Goal: Feedback & Contribution: Contribute content

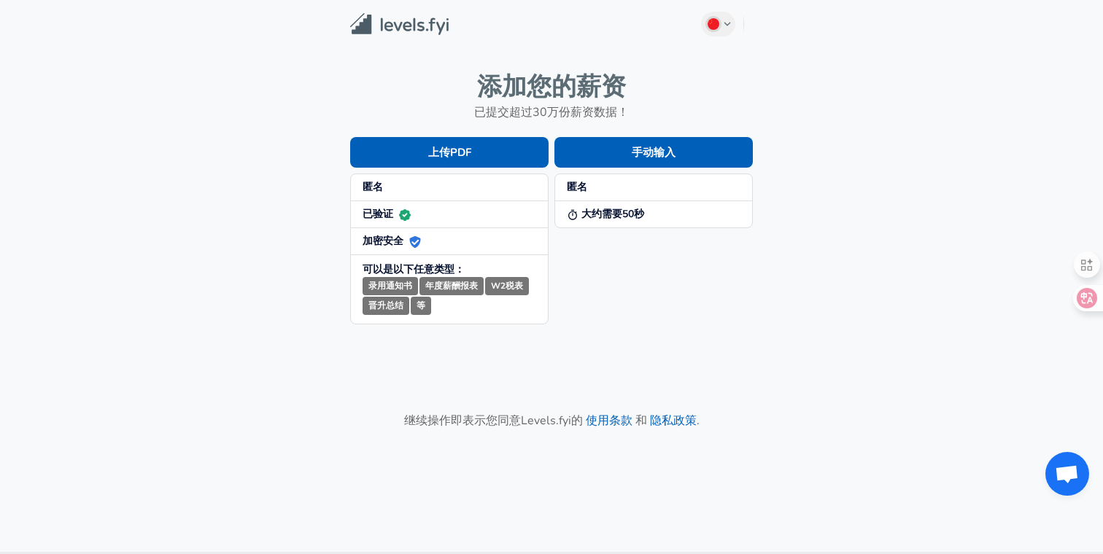
click at [430, 175] on li "匿名" at bounding box center [449, 187] width 197 height 27
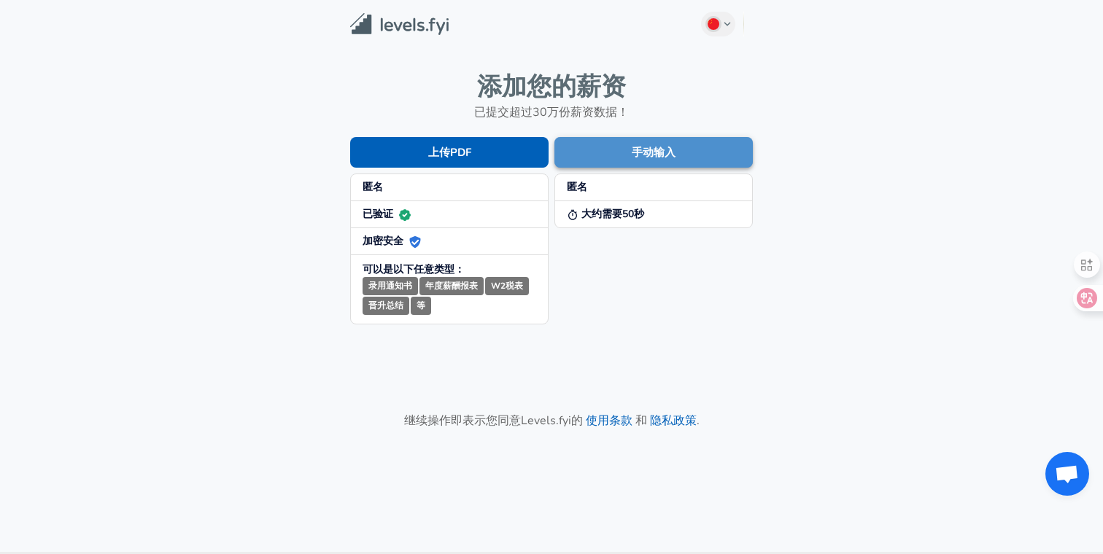
click at [620, 158] on button "手动输入" at bounding box center [653, 152] width 198 height 31
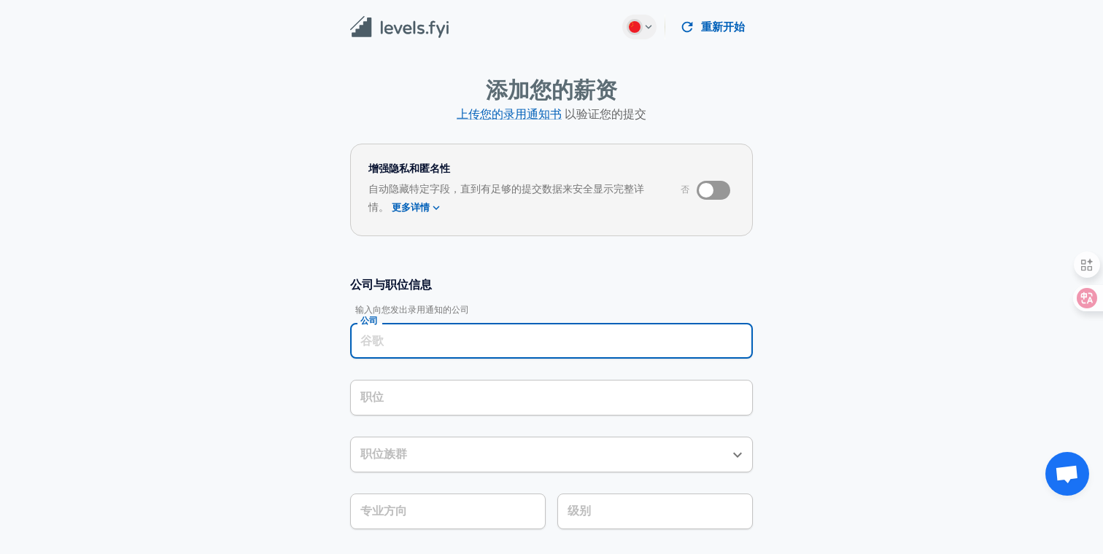
scroll to position [15, 0]
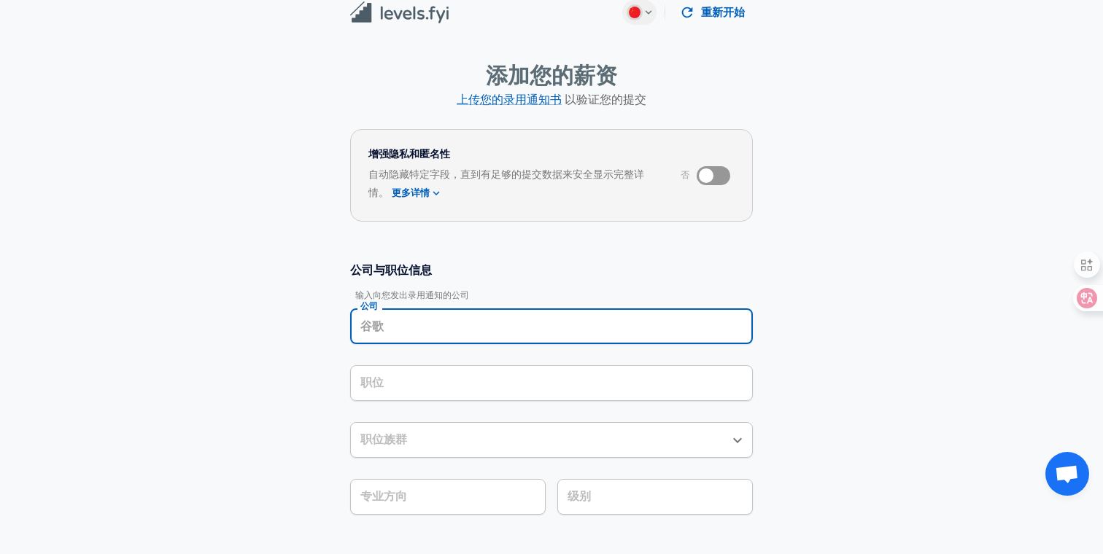
click at [486, 331] on input "公司" at bounding box center [552, 326] width 390 height 23
click at [425, 364] on li "Roblox" at bounding box center [551, 362] width 403 height 22
type input "Roblox"
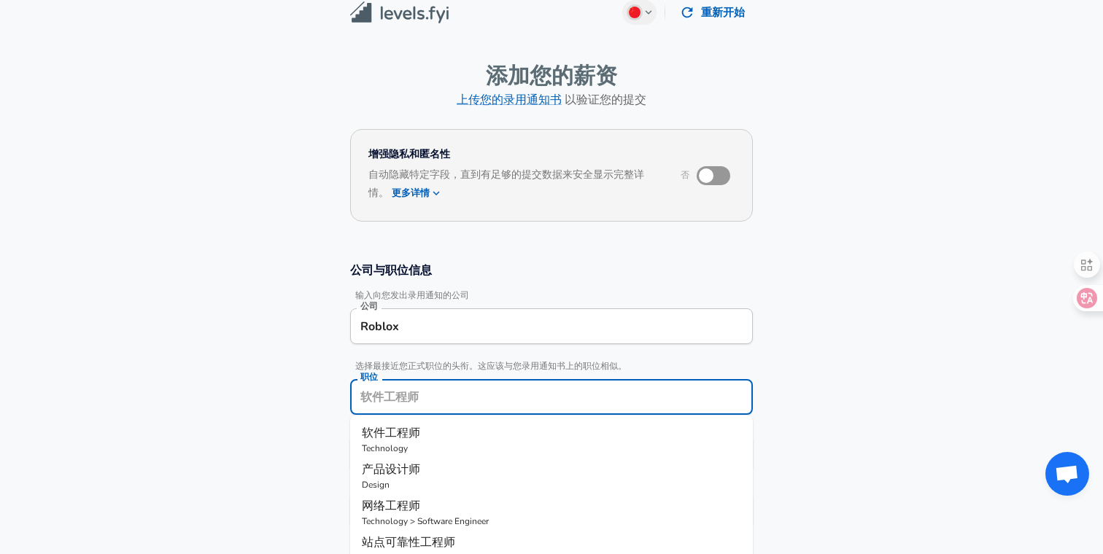
click at [425, 386] on input "职位" at bounding box center [552, 397] width 390 height 23
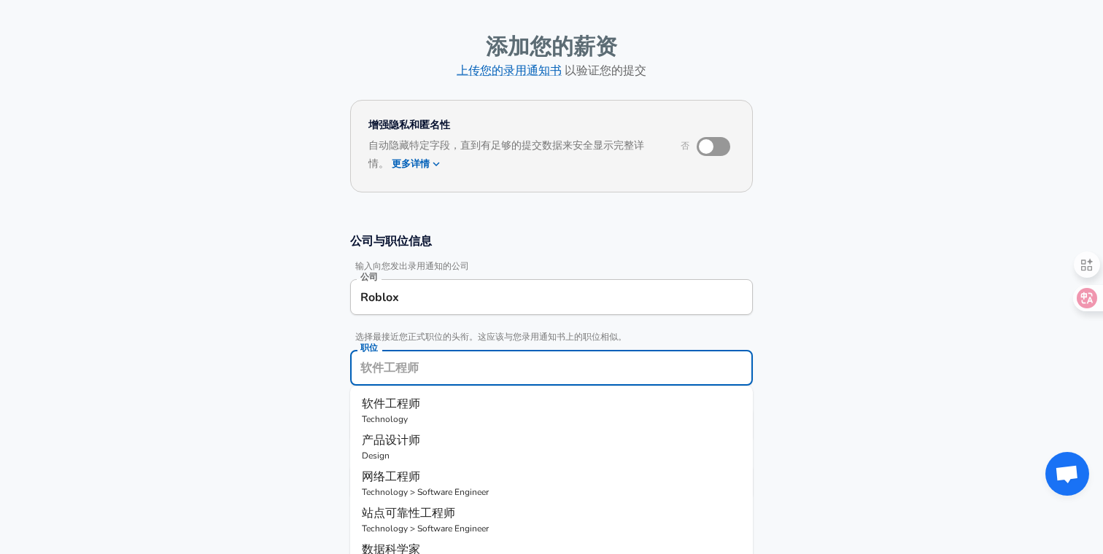
click at [429, 414] on p "Technology" at bounding box center [551, 419] width 379 height 13
type input "软件工程师"
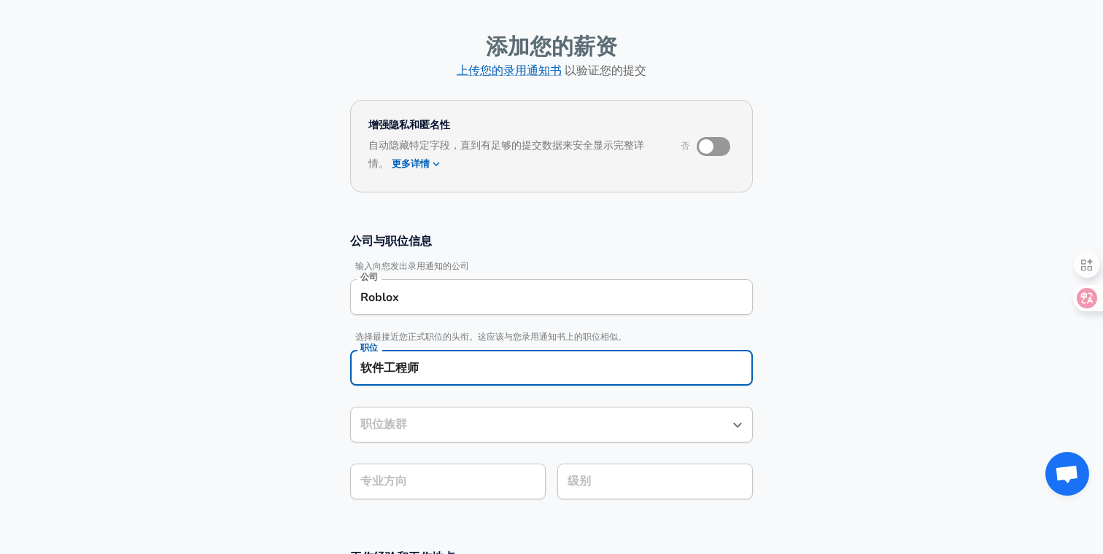
type input "软件工程师"
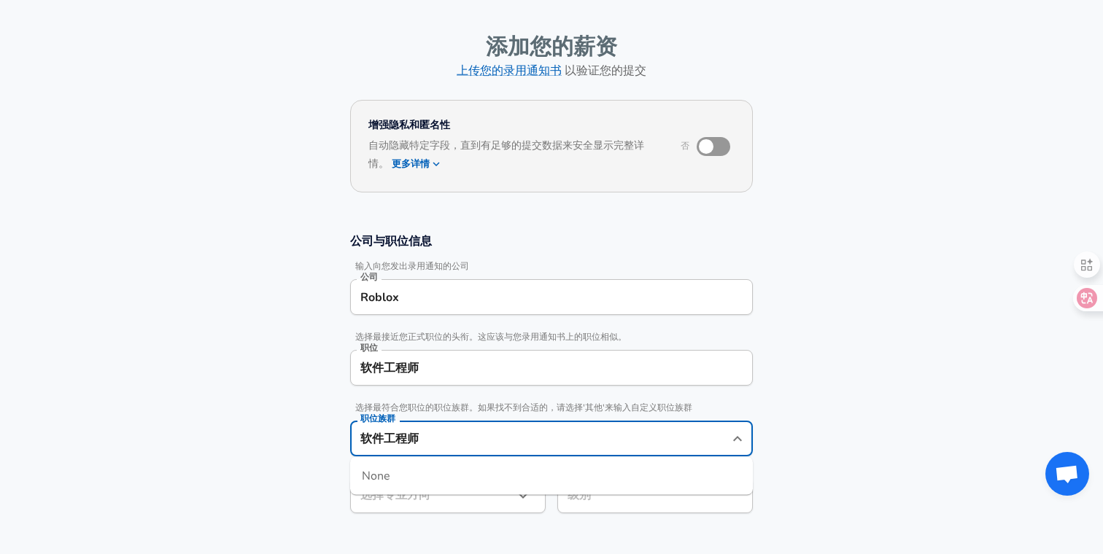
click at [430, 426] on div "软件工程师 职位族群" at bounding box center [551, 439] width 403 height 36
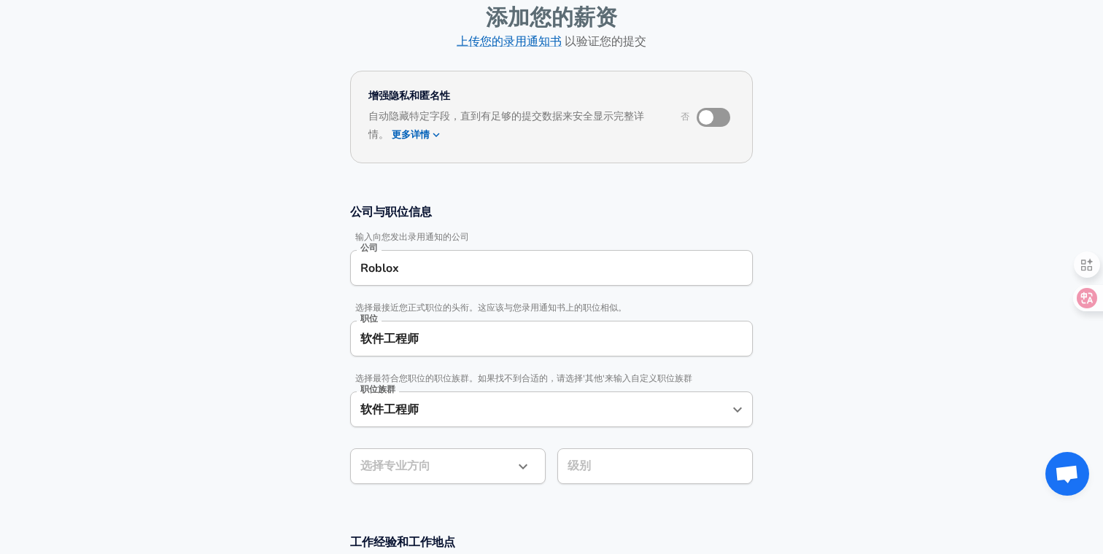
click at [308, 457] on section "公司与职位信息 输入向您发出录用通知的公司 公司 Roblox 公司 选择最接近您正式职位的头衔。这应该与您录用通知书上的职位相似。 职位 软件工程师 职位 …" at bounding box center [551, 352] width 1103 height 330
click at [425, 468] on body "Chinese (Simplified) Change 重新开始 添加您的薪资 上传您的录用通知书 以验证您的提交 增强隐私和匿名性 否 自动隐藏特定字段，直…" at bounding box center [551, 204] width 1103 height 554
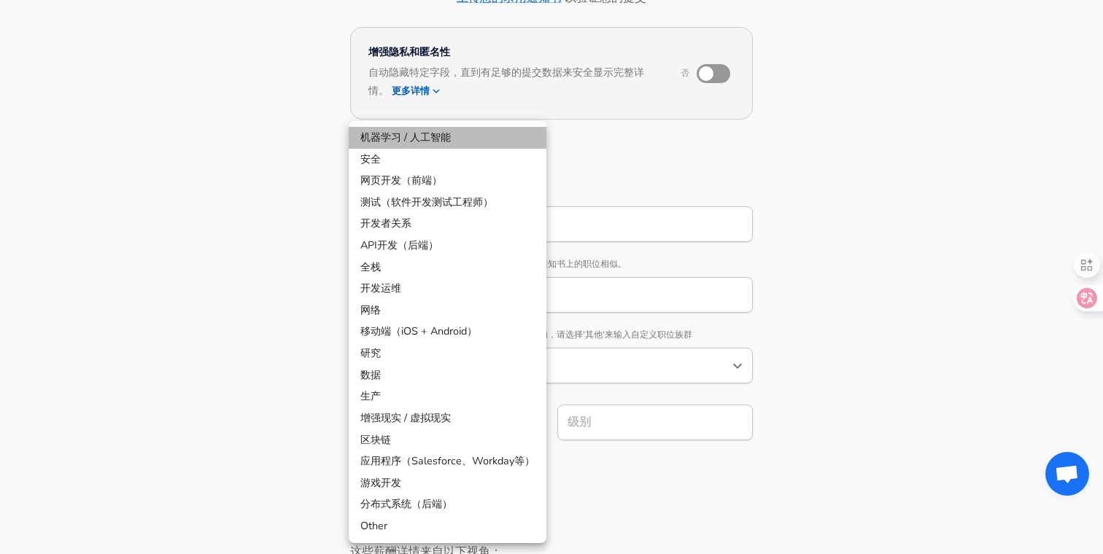
click at [426, 139] on li "机器学习 / 人工智能" at bounding box center [448, 138] width 198 height 22
type input "ML / AI"
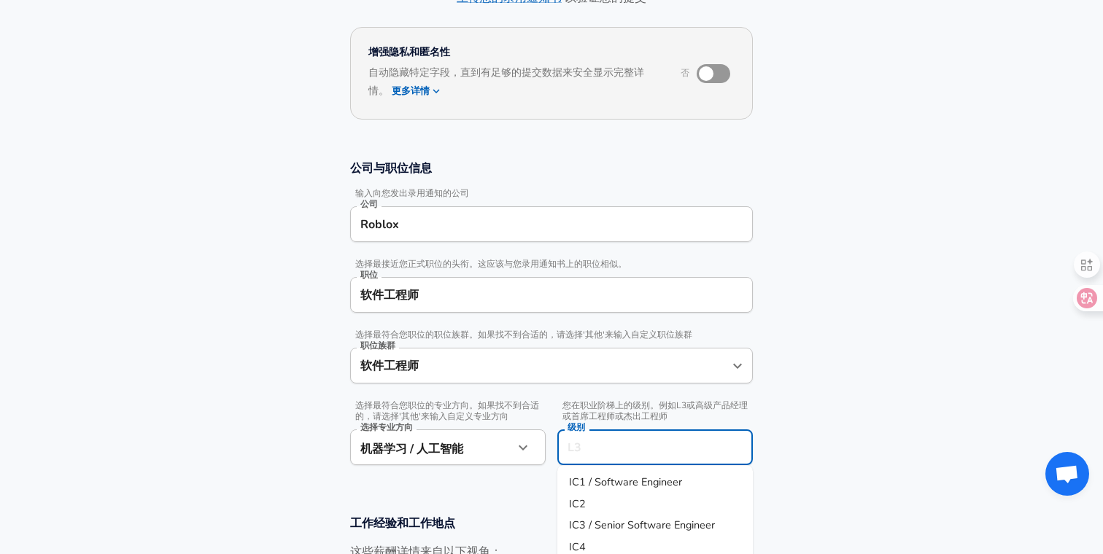
scroll to position [146, 0]
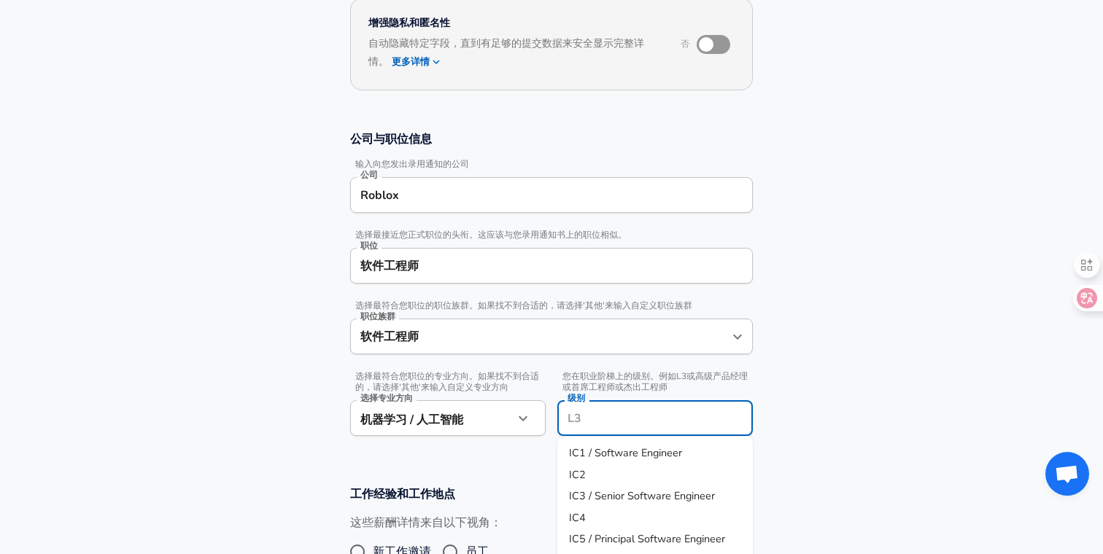
click at [602, 419] on input "级别" at bounding box center [655, 418] width 182 height 23
click at [614, 503] on span "IC3 / Senior Software Engineer" at bounding box center [642, 496] width 146 height 15
type input "IC3 / Senior Software Engineer"
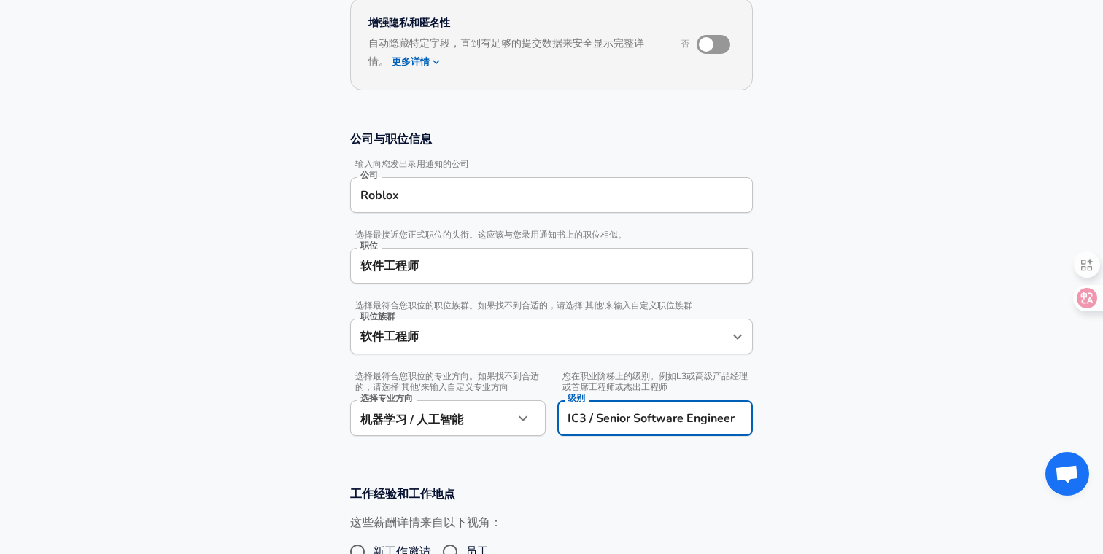
scroll to position [207, 0]
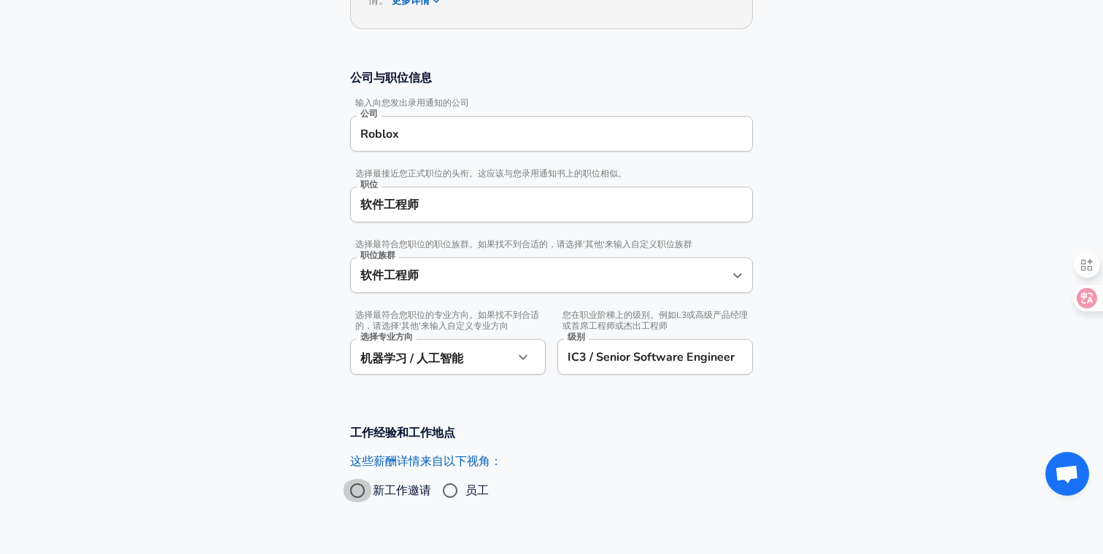
click at [363, 492] on input "新工作邀请" at bounding box center [357, 490] width 31 height 23
radio input "true"
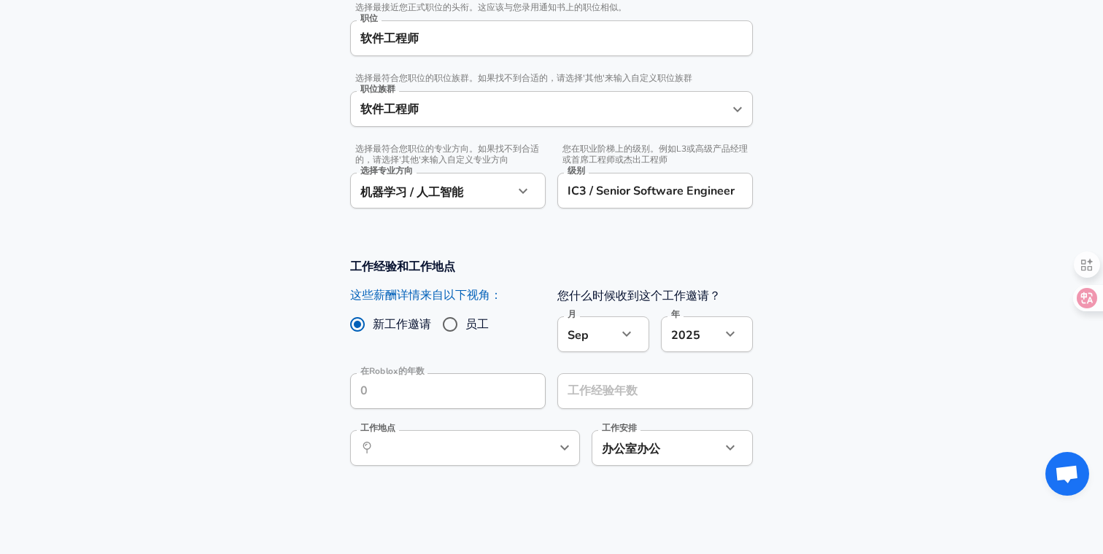
scroll to position [424, 0]
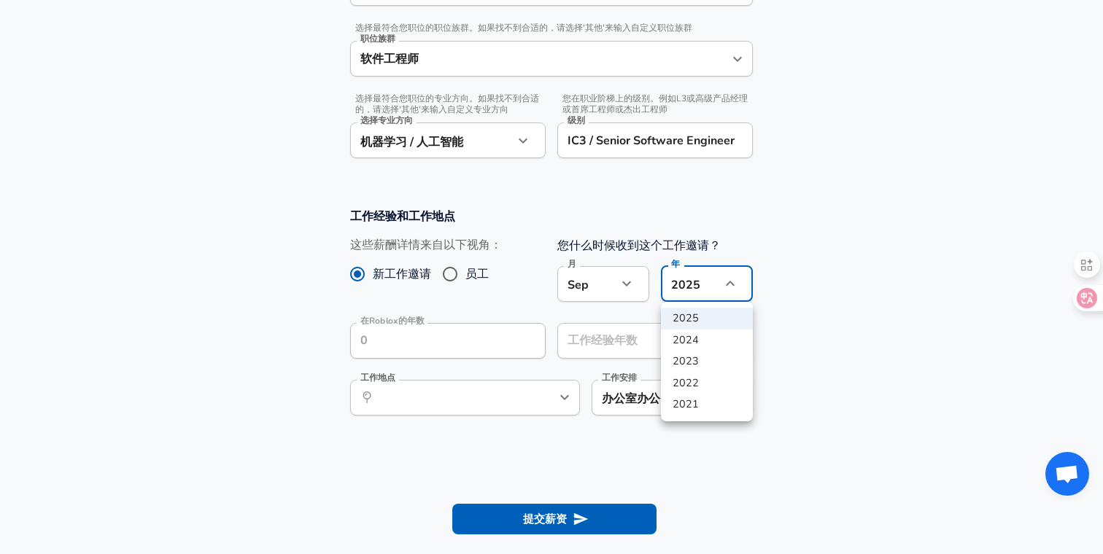
click at [415, 349] on div at bounding box center [551, 277] width 1103 height 554
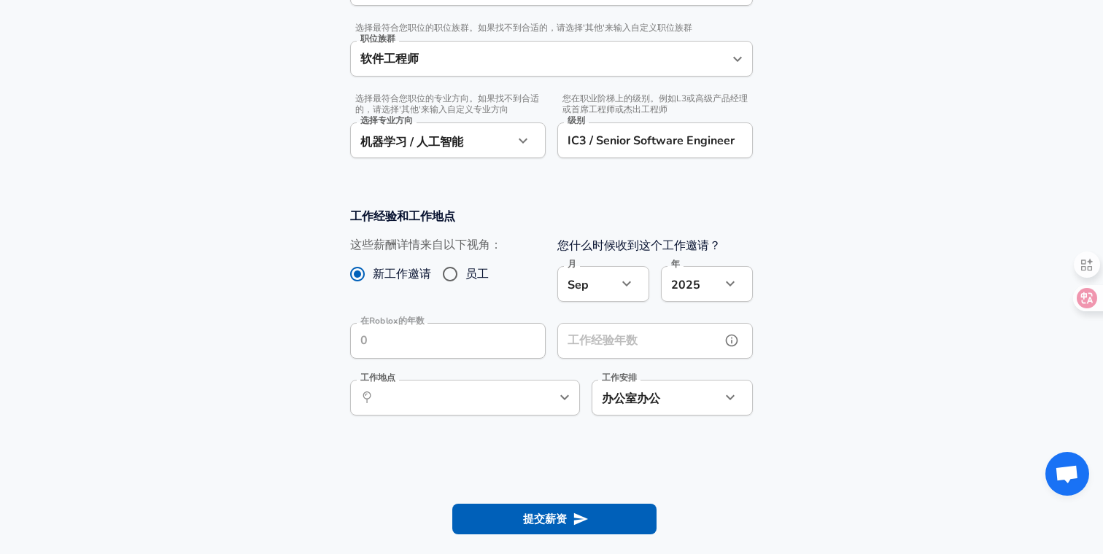
click at [635, 347] on input "工作经验年数" at bounding box center [638, 341] width 163 height 36
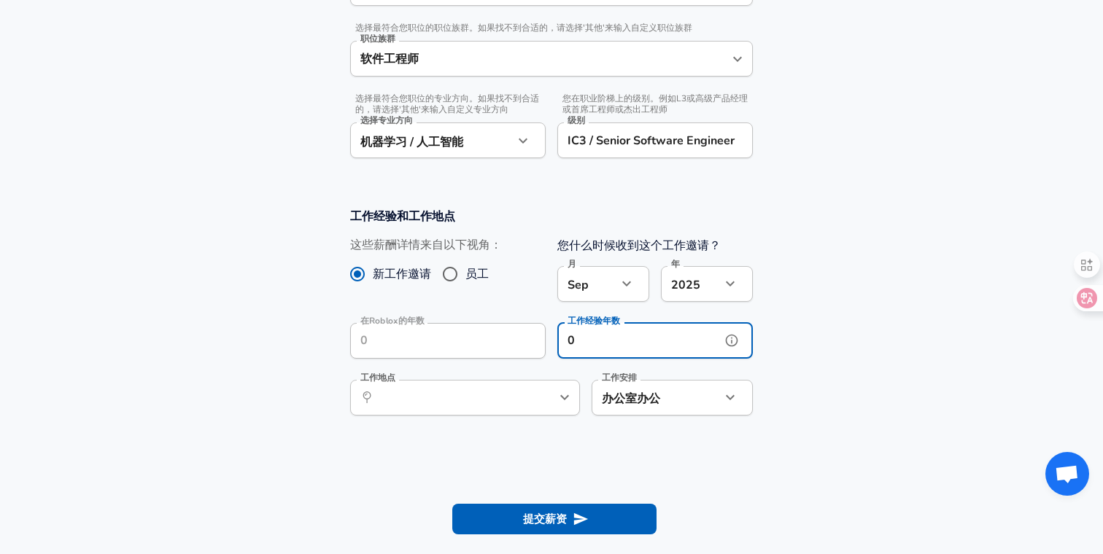
type input "0"
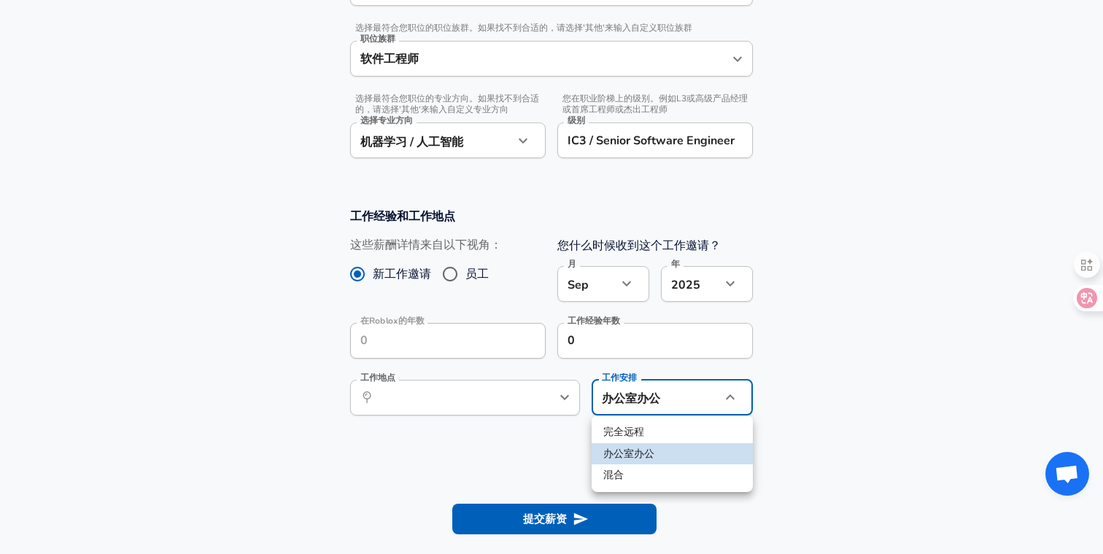
click at [622, 472] on li "混合" at bounding box center [672, 476] width 161 height 22
type input "hybrid"
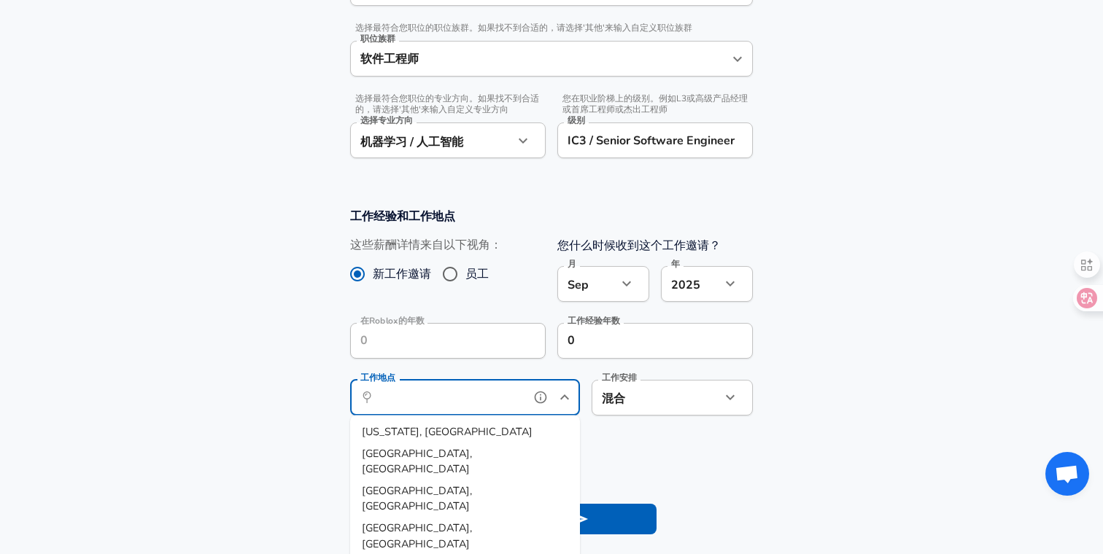
click at [508, 404] on input "工作地点" at bounding box center [449, 398] width 150 height 23
type input "s"
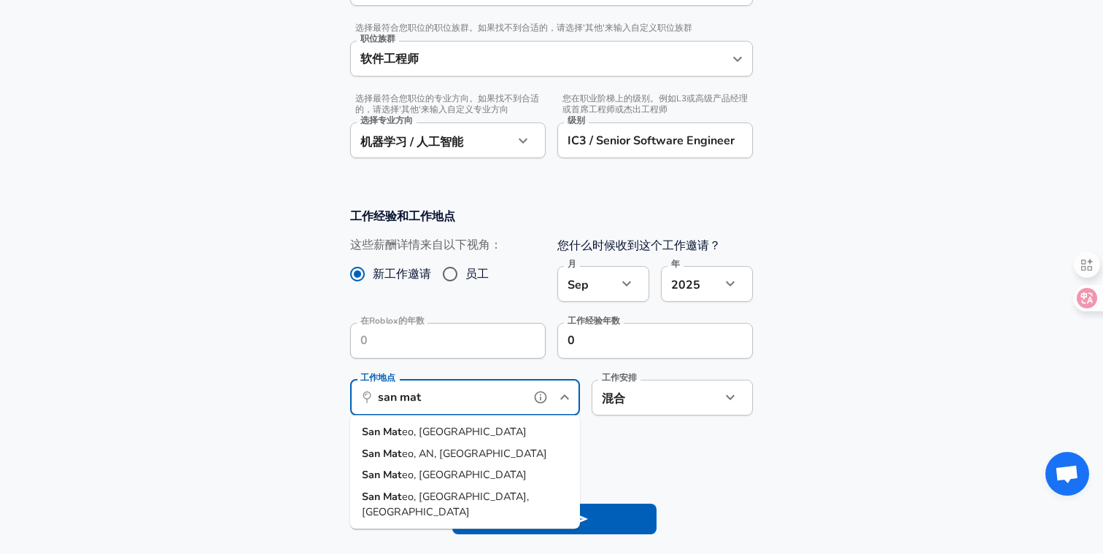
click at [420, 432] on span "eo, [GEOGRAPHIC_DATA]" at bounding box center [464, 432] width 125 height 15
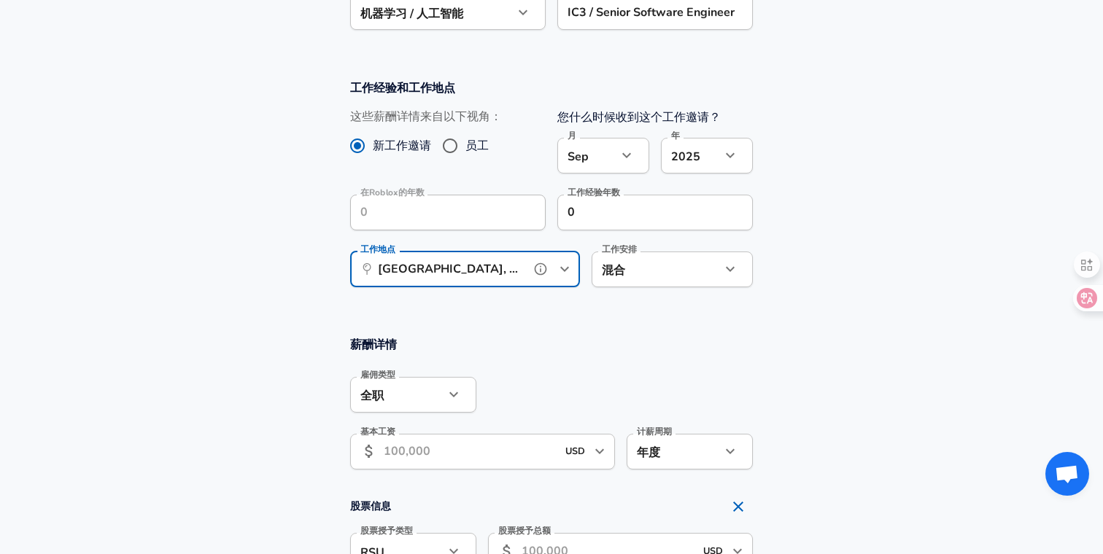
scroll to position [600, 0]
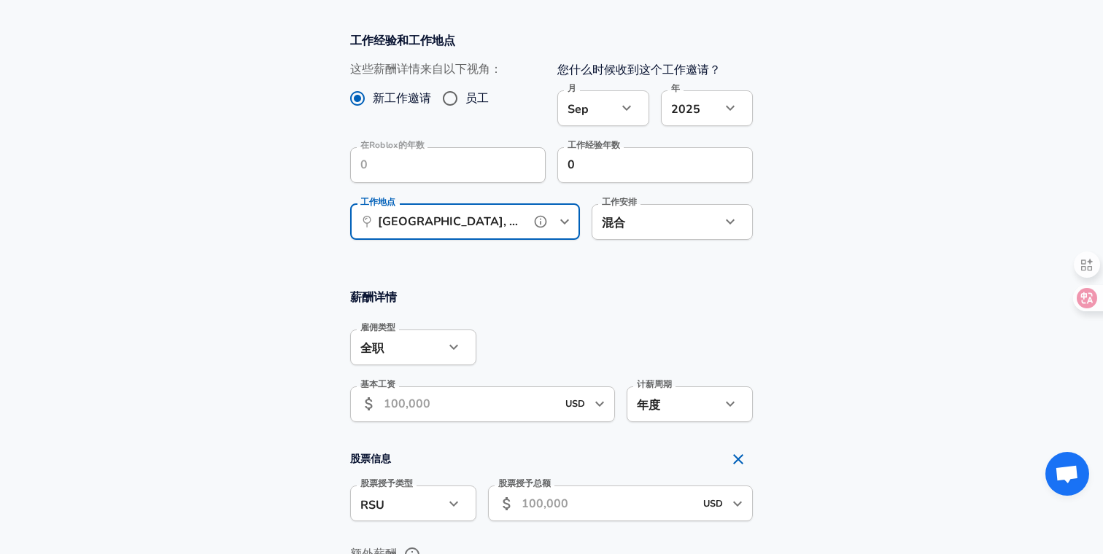
type input "[GEOGRAPHIC_DATA], [GEOGRAPHIC_DATA]"
click at [469, 403] on input "基本工资" at bounding box center [470, 405] width 173 height 36
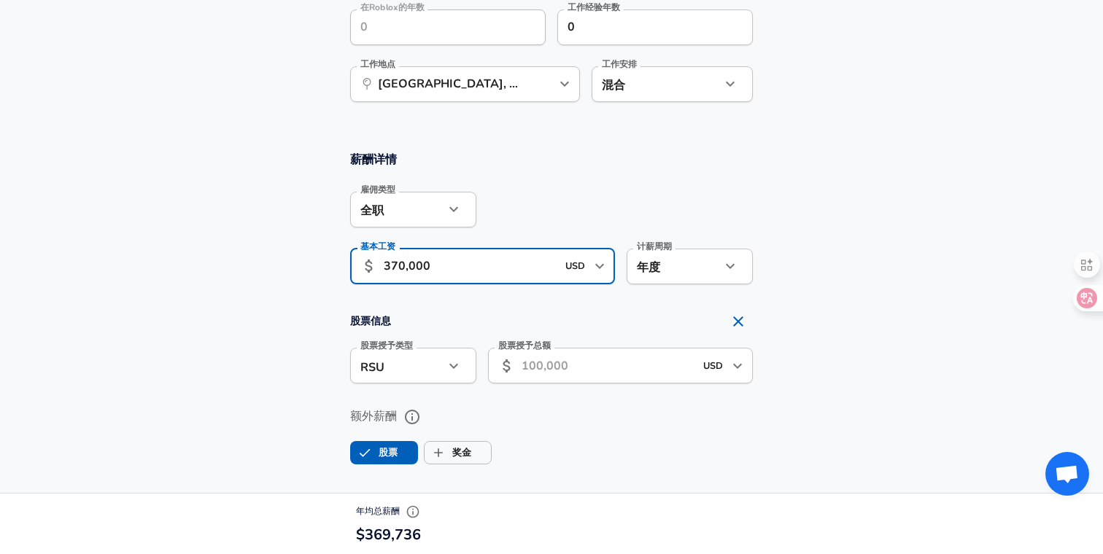
scroll to position [833, 0]
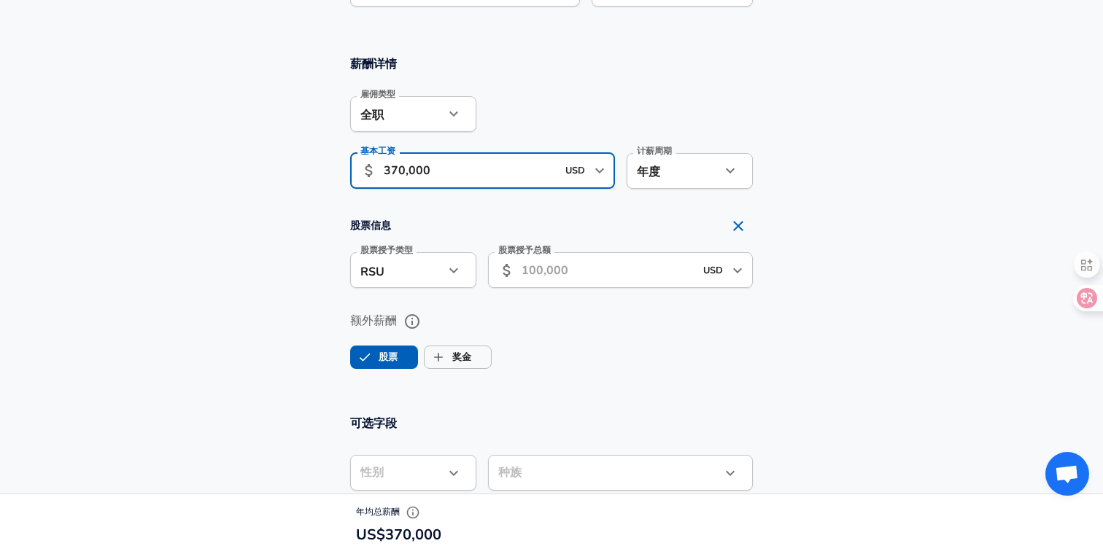
type input "370,000"
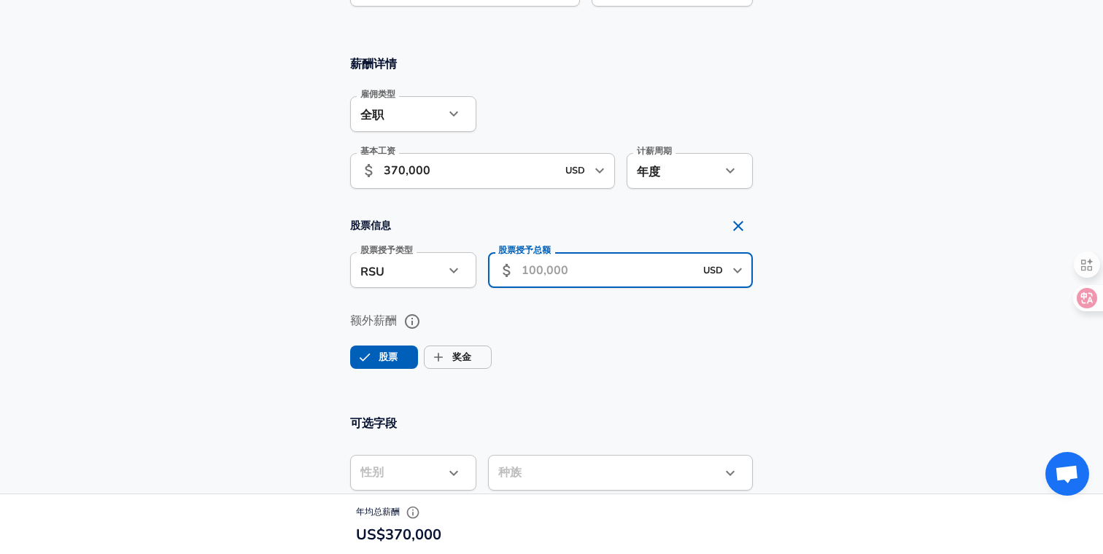
click at [587, 265] on input "股票授予总额" at bounding box center [608, 270] width 173 height 36
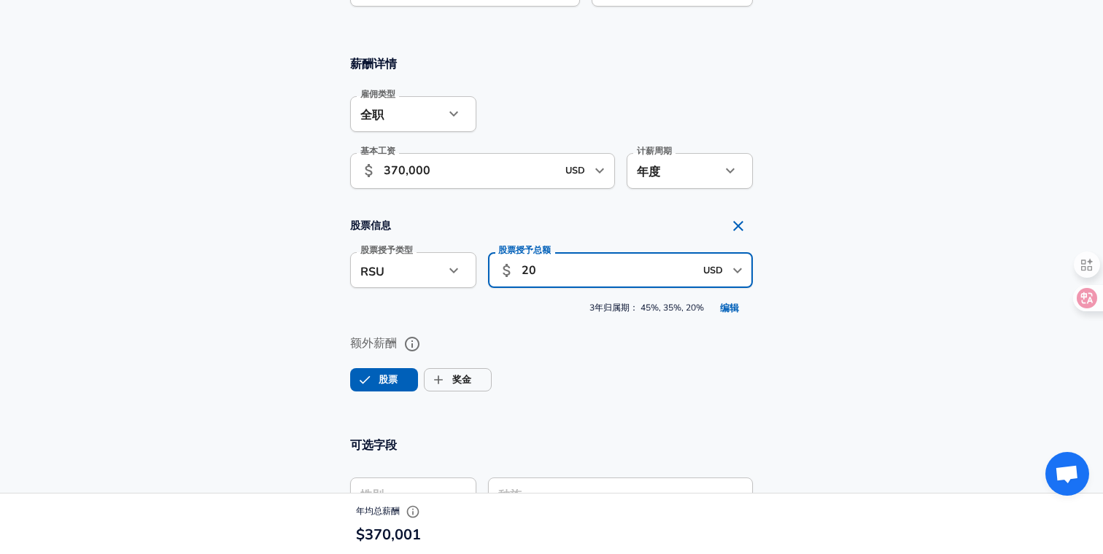
type input "2"
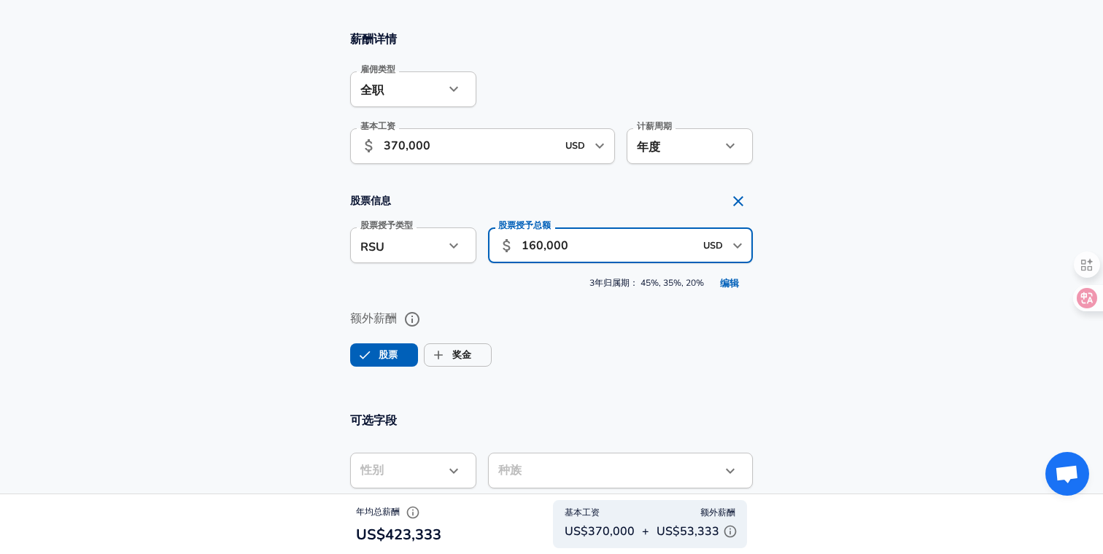
scroll to position [810, 0]
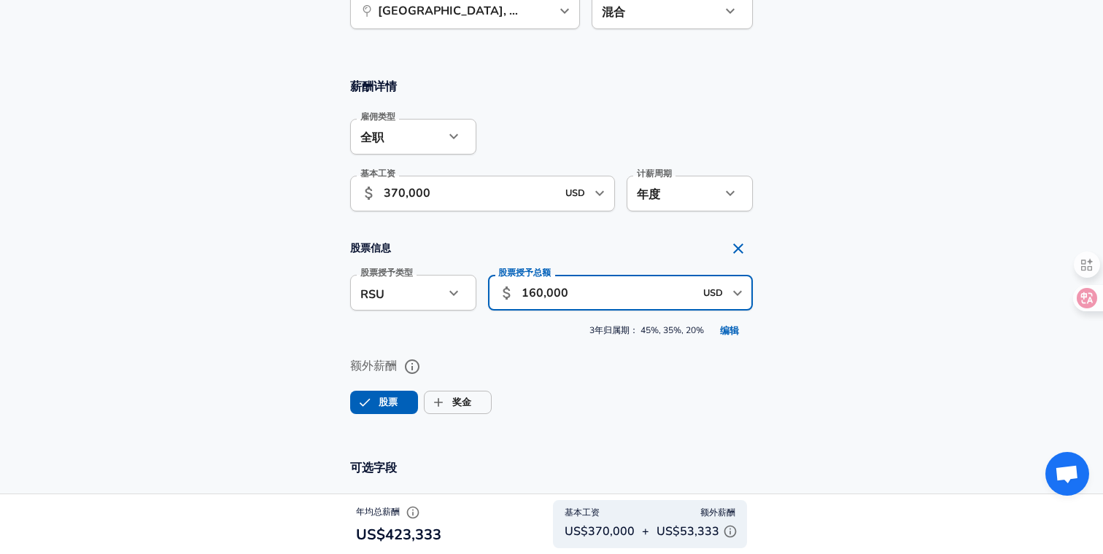
type input "160,000"
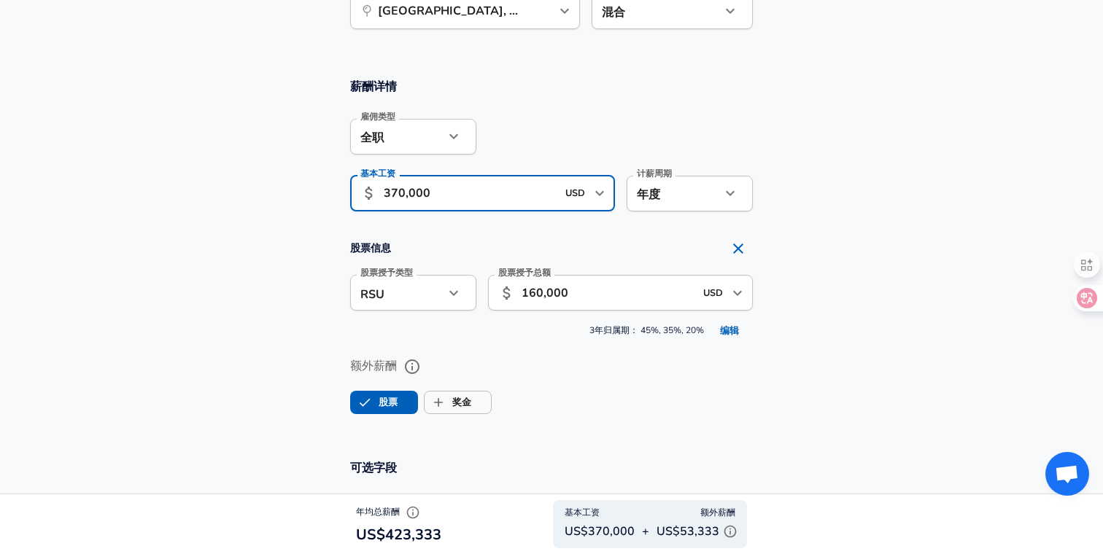
drag, startPoint x: 431, startPoint y: 192, endPoint x: 294, endPoint y: 192, distance: 137.1
click at [294, 192] on section "薪酬详情 雇佣类型 全职 full_time 雇佣类型 基本工资 ​ 370,000 USD ​ 基本工资 计薪周期 年度 yearly 计薪周期" at bounding box center [551, 149] width 1103 height 143
type input "210,000"
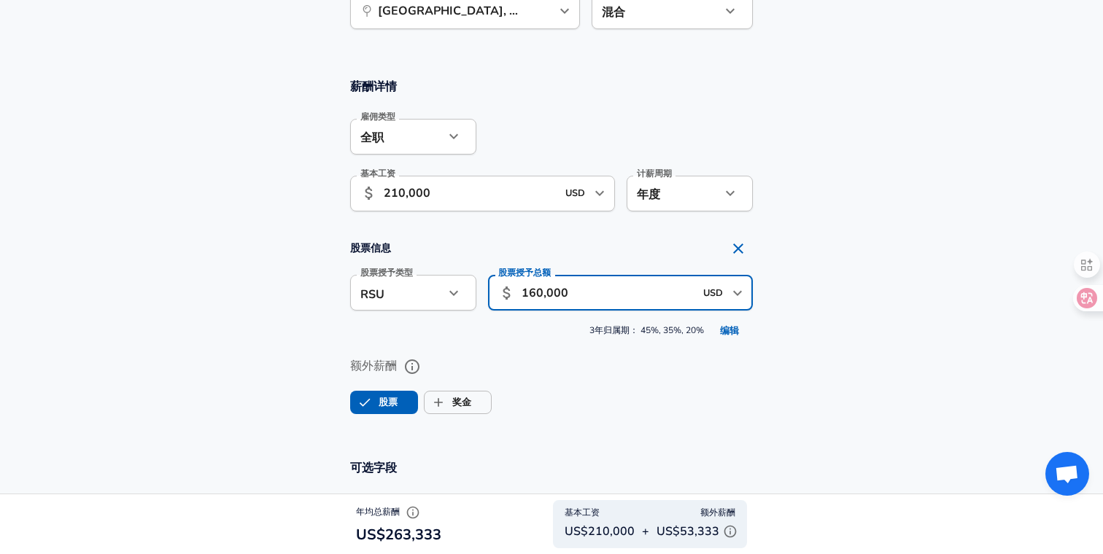
drag, startPoint x: 536, startPoint y: 290, endPoint x: 512, endPoint y: 290, distance: 24.1
click at [512, 290] on div "​ 160,000 USD ​ 股票授予总额" at bounding box center [620, 293] width 265 height 36
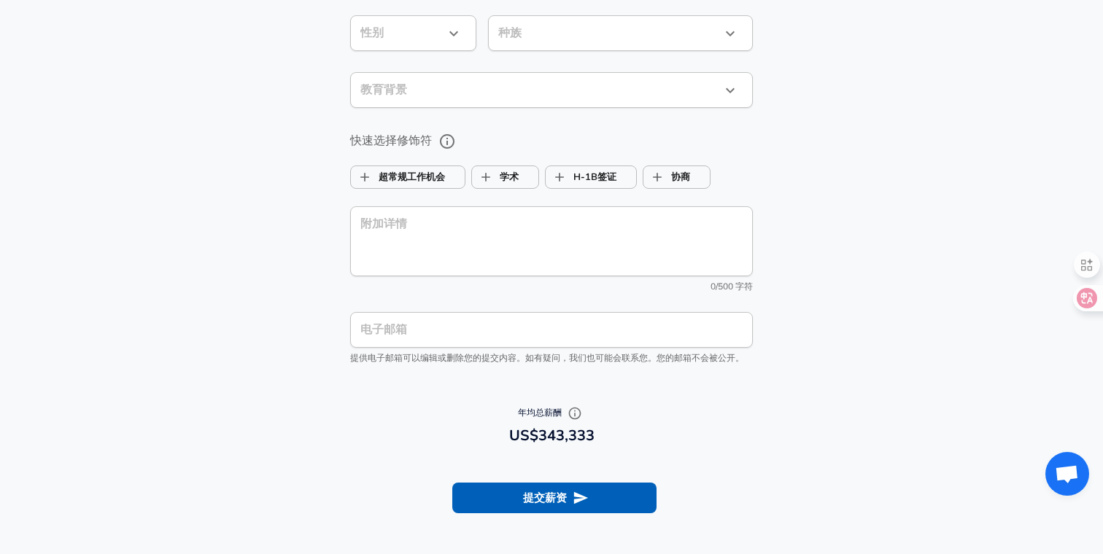
scroll to position [1369, 0]
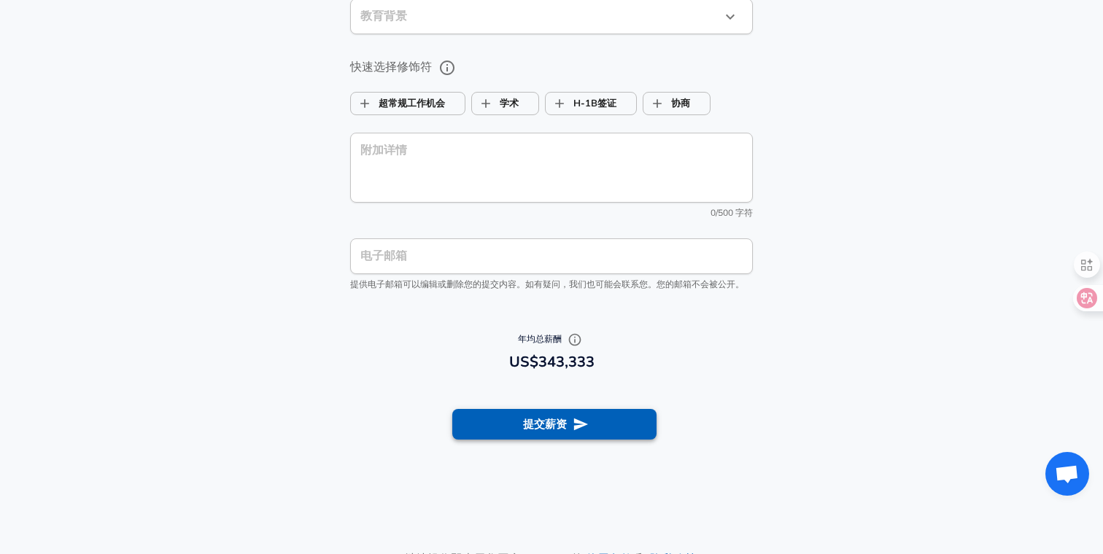
type input "400,000"
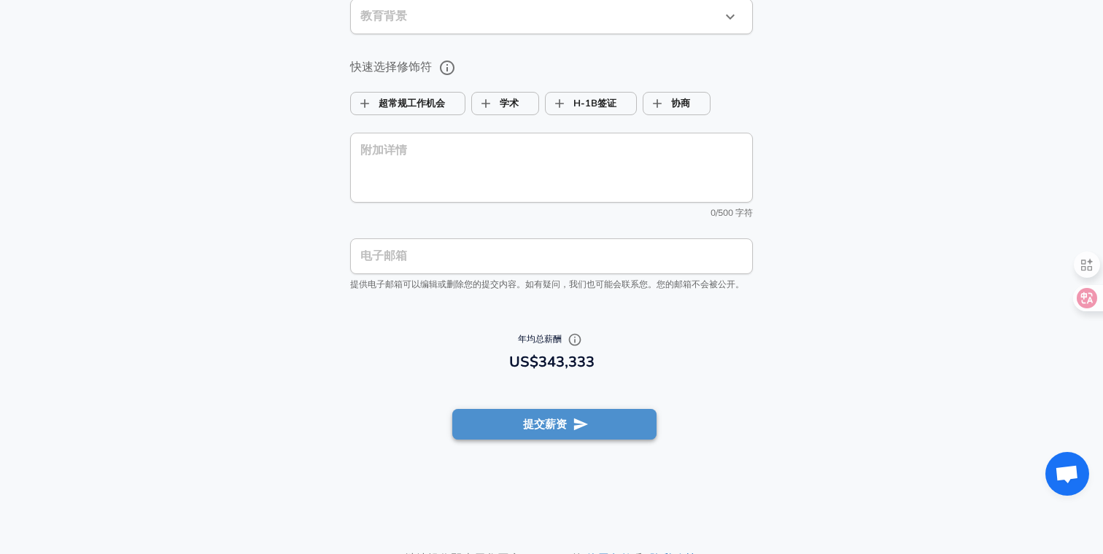
click at [559, 434] on button "提交薪资" at bounding box center [554, 424] width 204 height 31
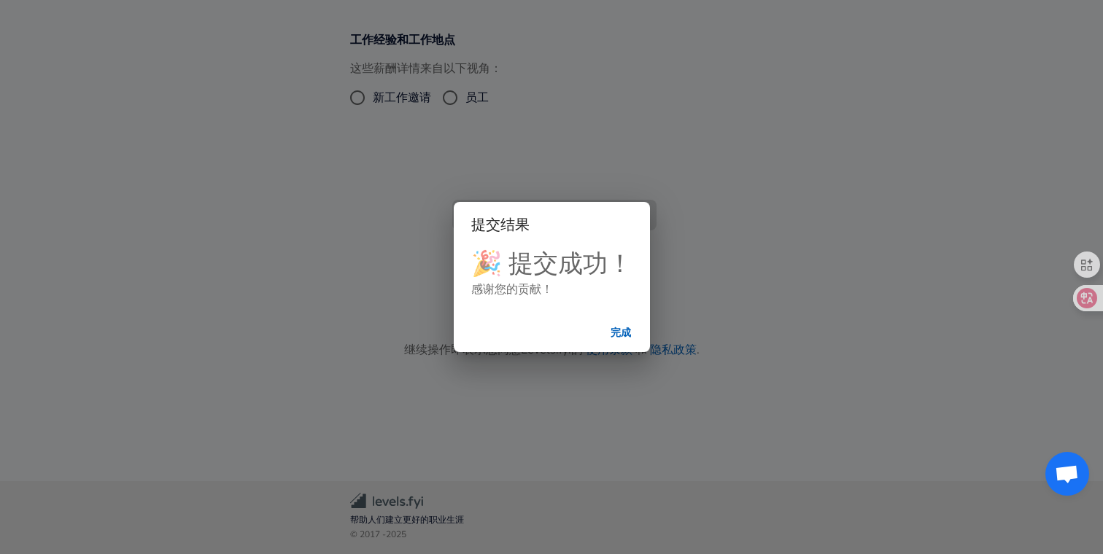
scroll to position [331, 0]
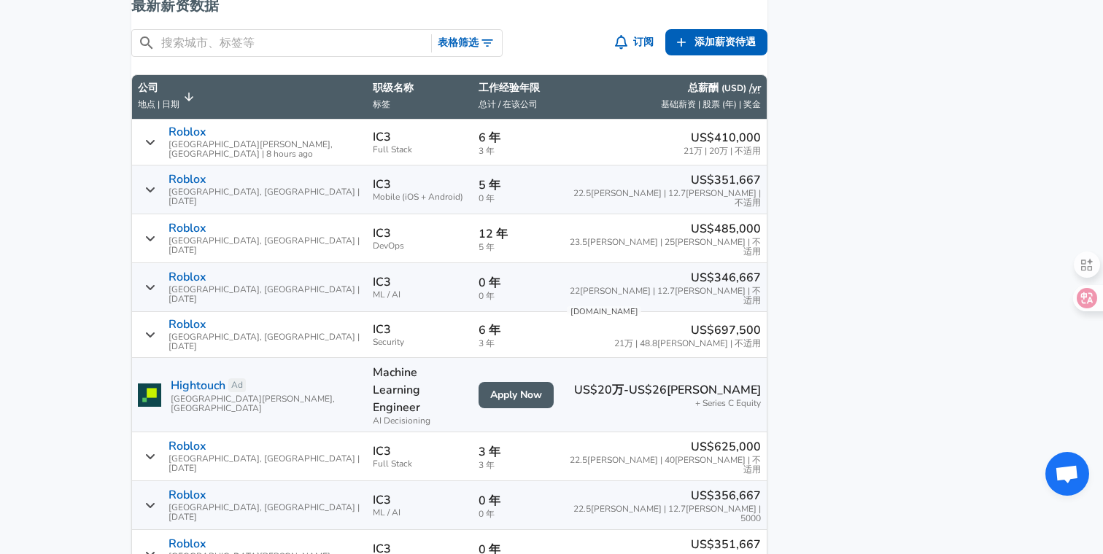
scroll to position [965, 0]
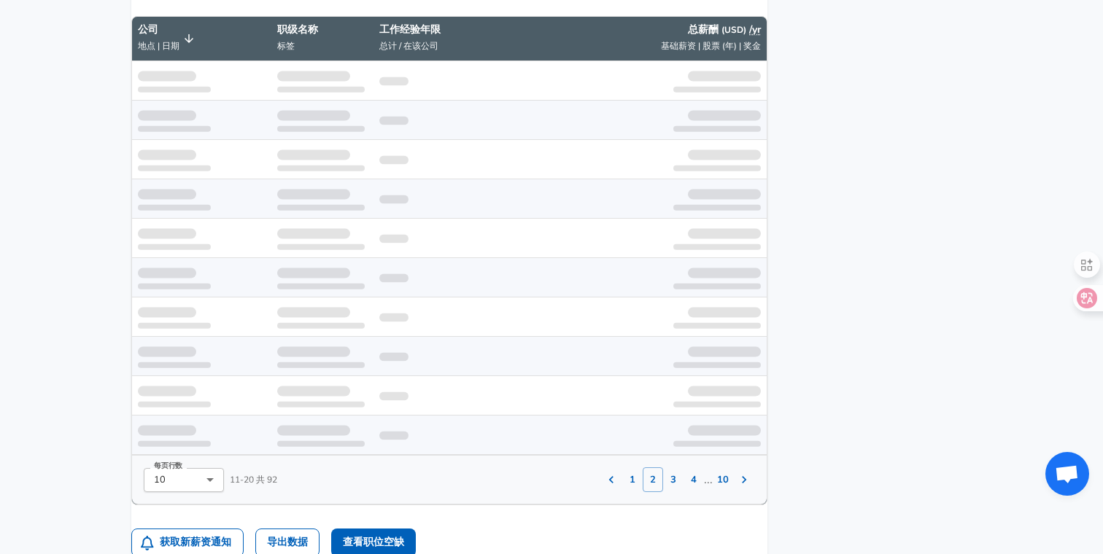
scroll to position [981, 0]
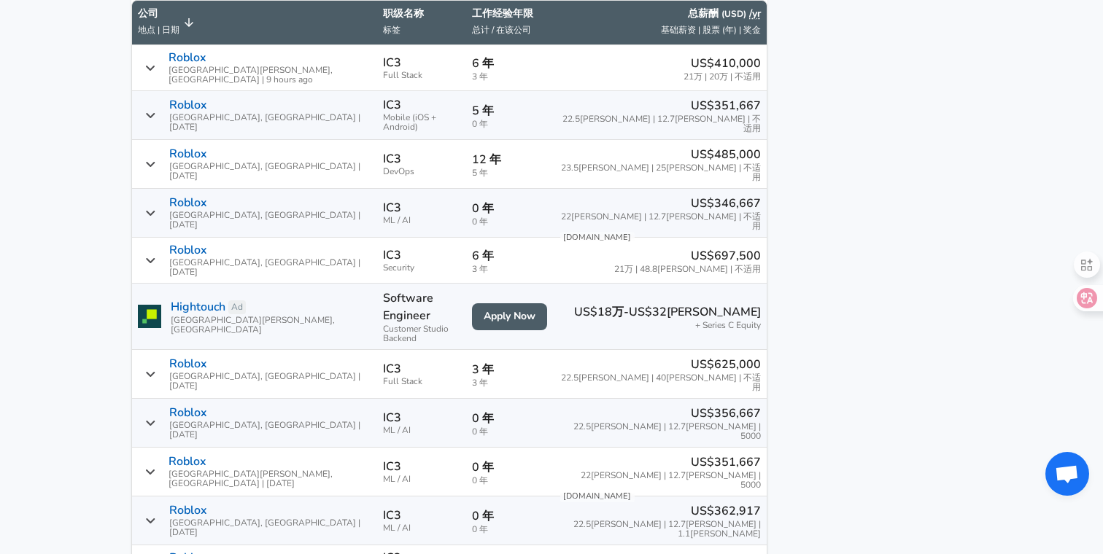
click at [728, 520] on span "22.5[PERSON_NAME]| 12.7[PERSON_NAME]| 1.1万" at bounding box center [660, 529] width 202 height 19
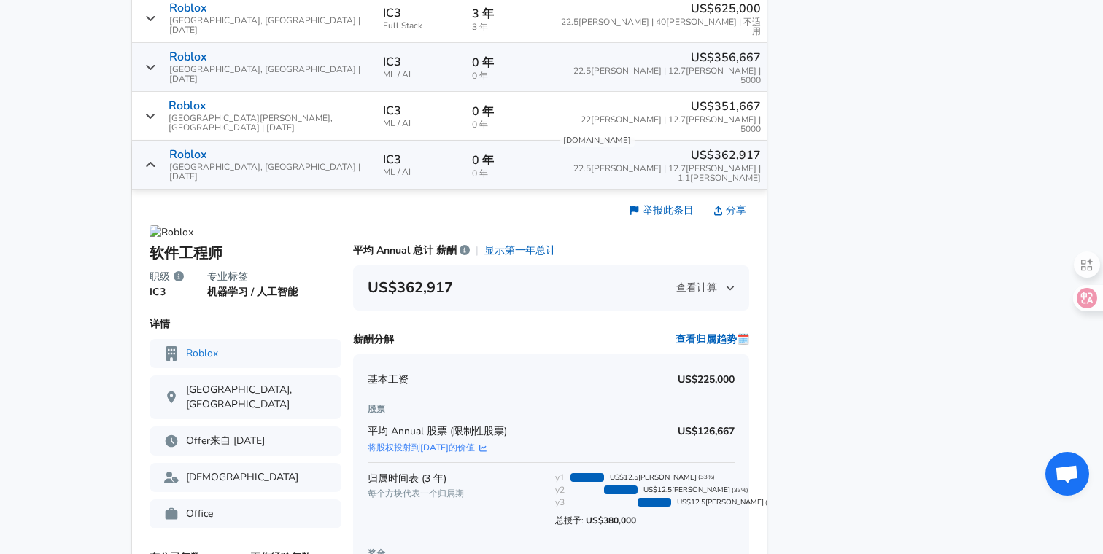
scroll to position [1449, 0]
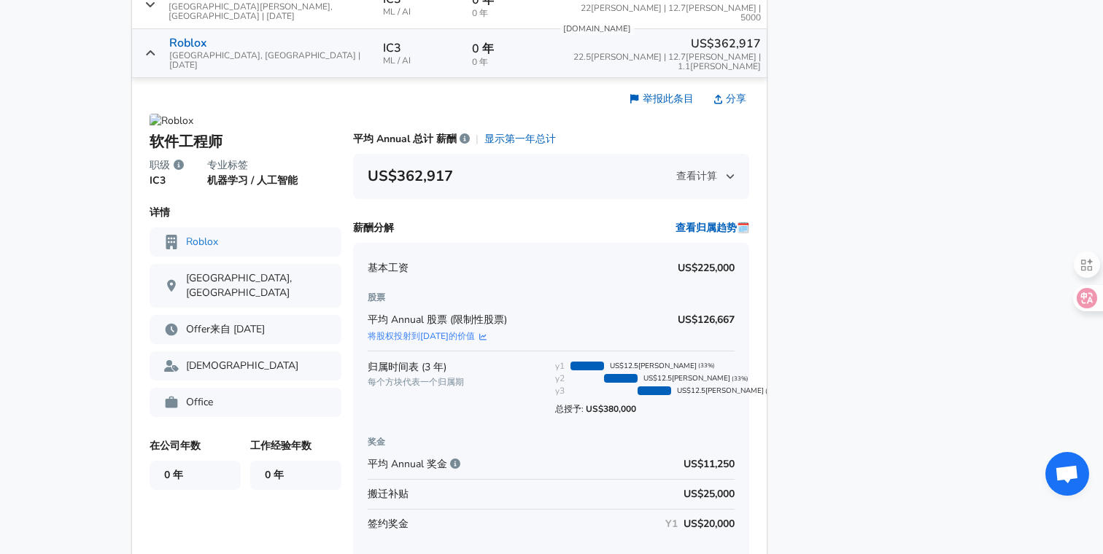
click at [659, 517] on span "Y1 US$20,000" at bounding box center [693, 524] width 84 height 15
drag, startPoint x: 677, startPoint y: 438, endPoint x: 709, endPoint y: 438, distance: 32.1
click at [710, 517] on span "US$20,000" at bounding box center [709, 524] width 51 height 15
click at [709, 517] on span "US$20,000" at bounding box center [709, 524] width 51 height 15
drag, startPoint x: 714, startPoint y: 438, endPoint x: 667, endPoint y: 438, distance: 46.7
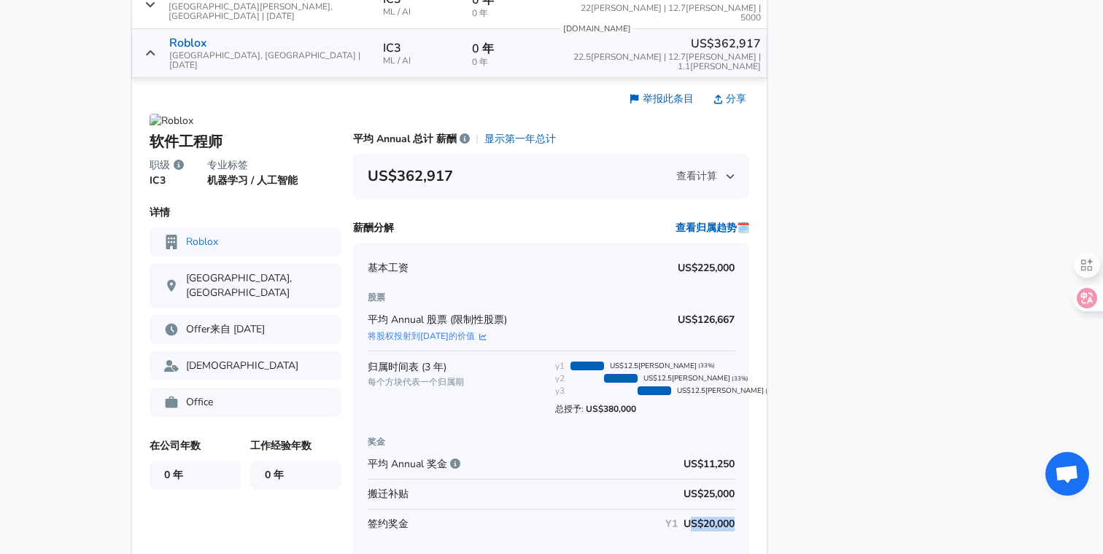
click at [684, 517] on span "US$20,000" at bounding box center [709, 524] width 51 height 15
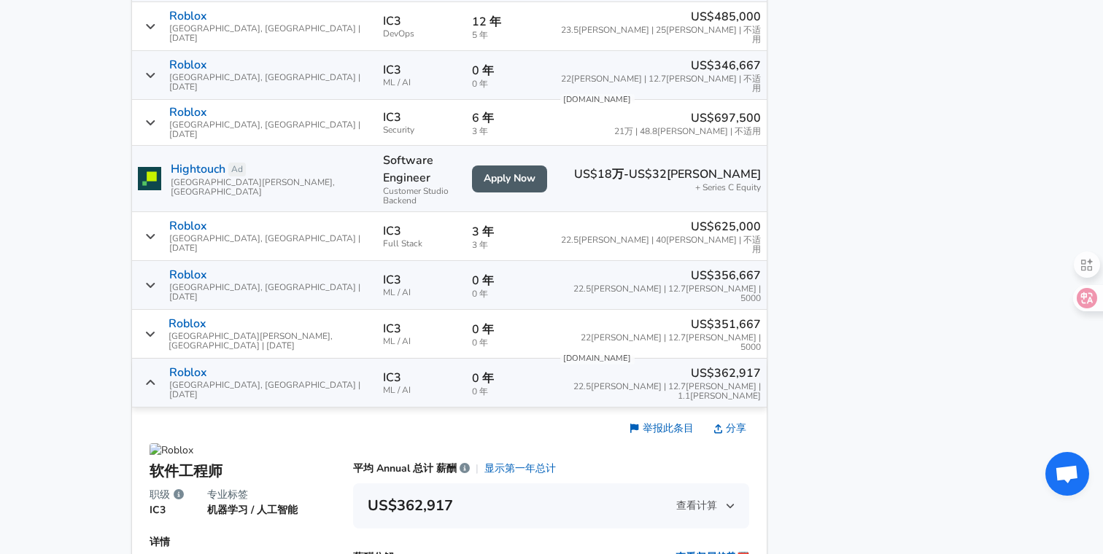
scroll to position [1118, 0]
click at [686, 268] on p "US$356,667" at bounding box center [660, 277] width 202 height 18
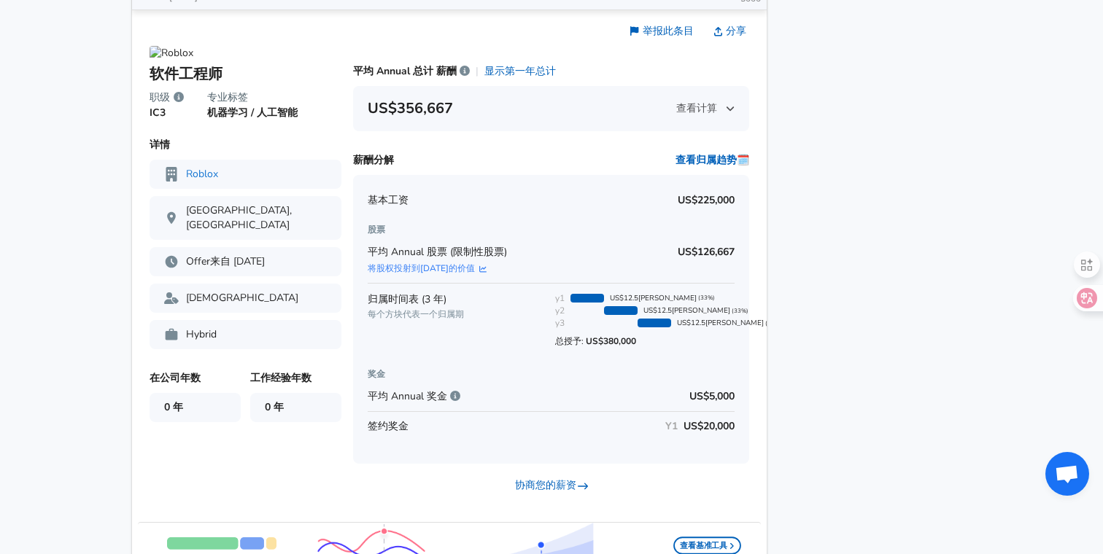
scroll to position [1418, 0]
click at [457, 392] on icon "薪资提交" at bounding box center [455, 397] width 10 height 10
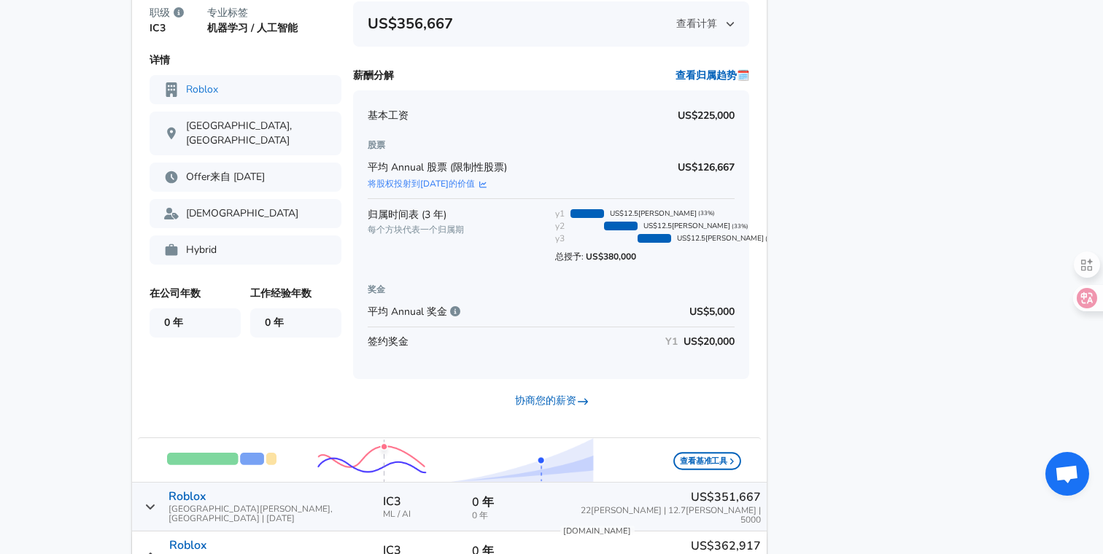
scroll to position [1385, 0]
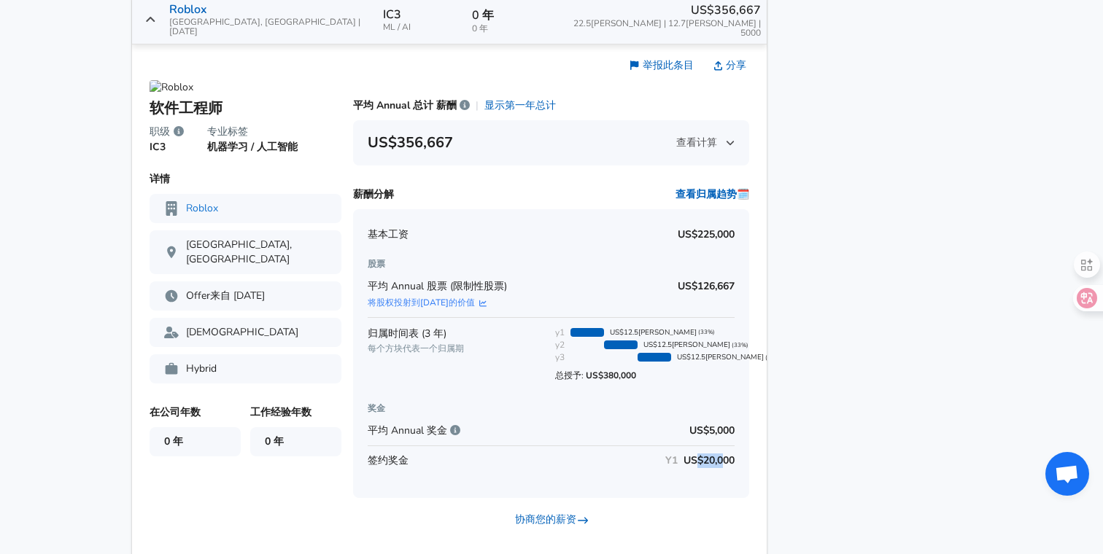
drag, startPoint x: 703, startPoint y: 395, endPoint x: 676, endPoint y: 395, distance: 26.3
click at [684, 454] on span "US$20,000" at bounding box center [709, 461] width 51 height 15
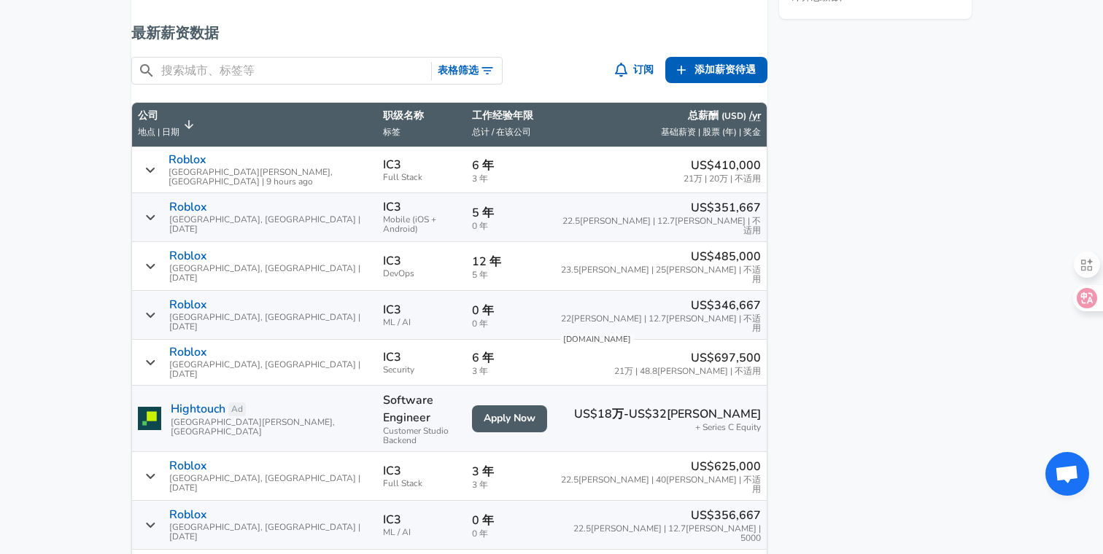
scroll to position [1042, 0]
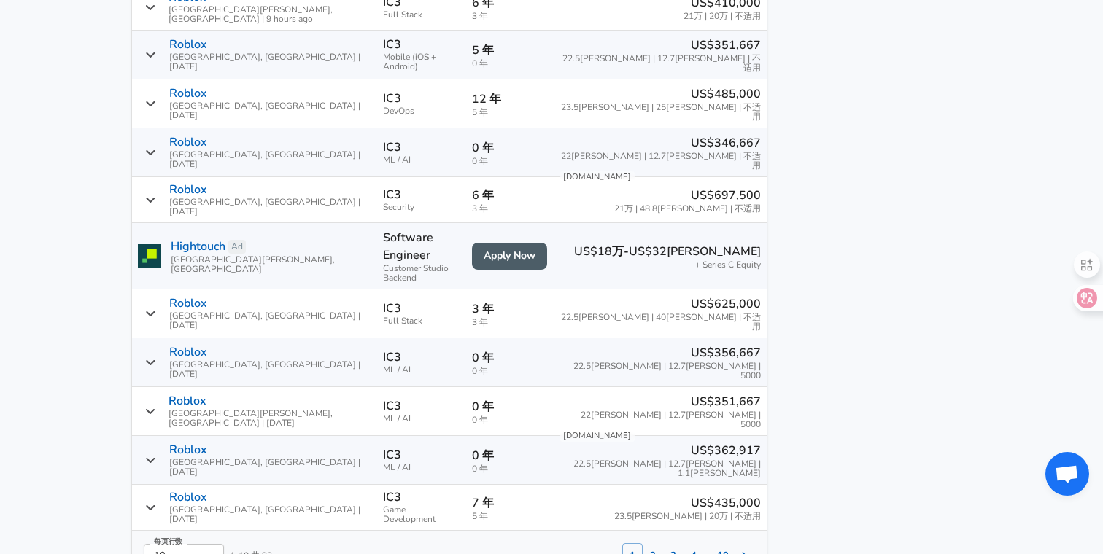
click at [702, 460] on span "22.5[PERSON_NAME]| 12.7[PERSON_NAME]| 1.1万" at bounding box center [660, 469] width 202 height 19
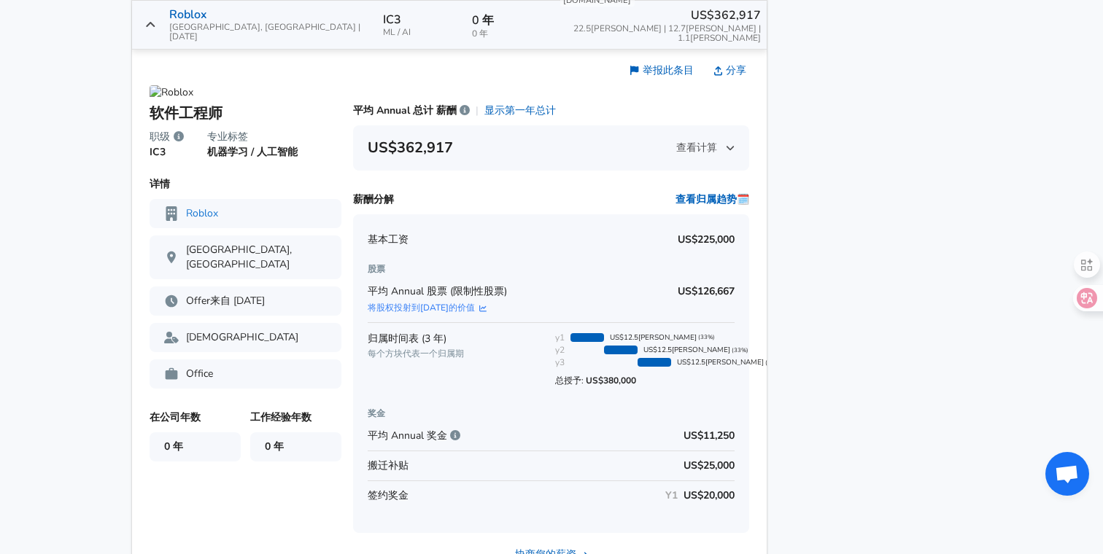
scroll to position [1482, 0]
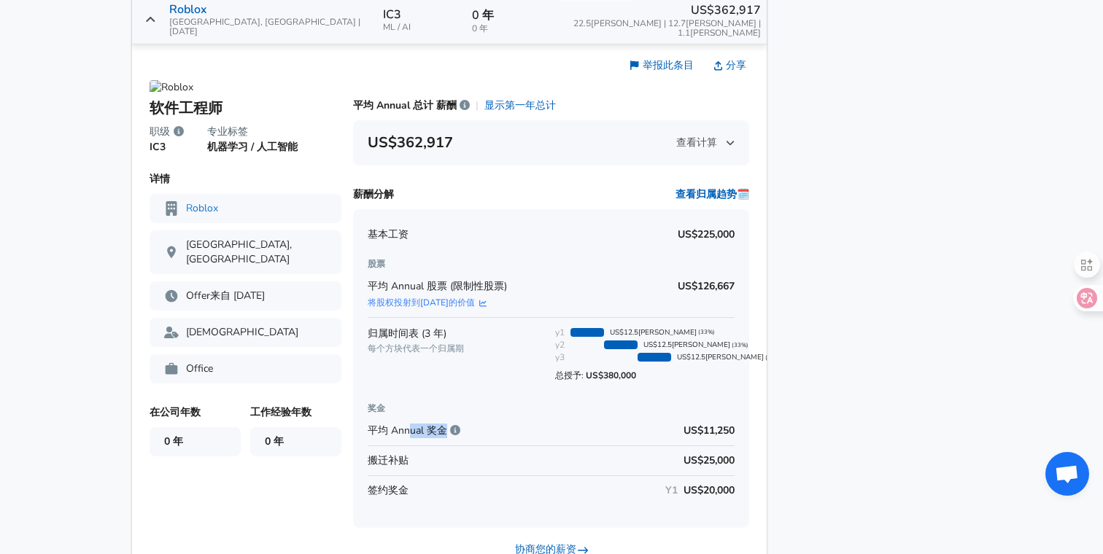
drag, startPoint x: 452, startPoint y: 345, endPoint x: 416, endPoint y: 345, distance: 35.7
click at [416, 424] on span "平均 Annual 奖金" at bounding box center [414, 431] width 93 height 15
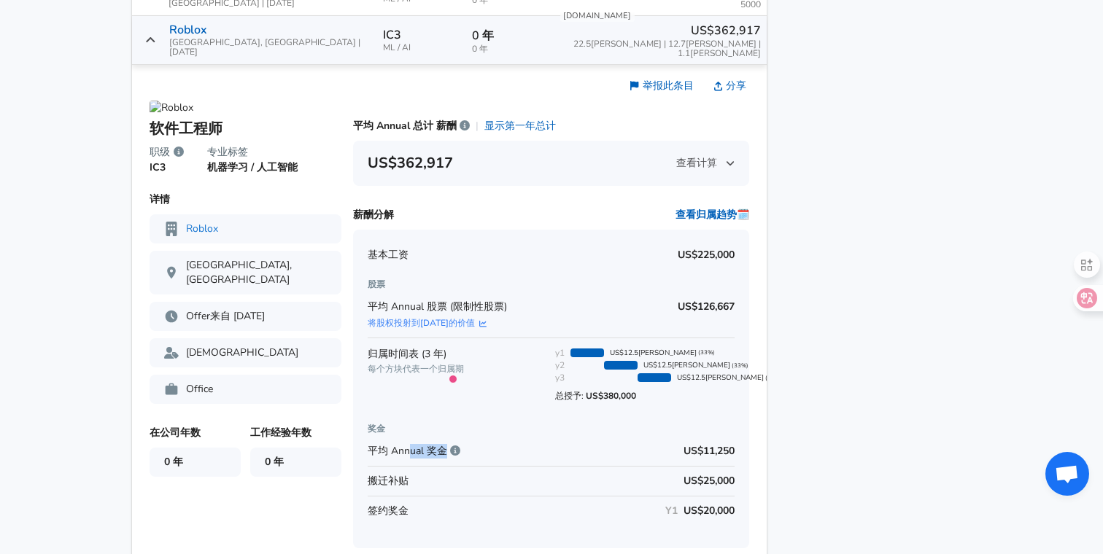
scroll to position [1447, 0]
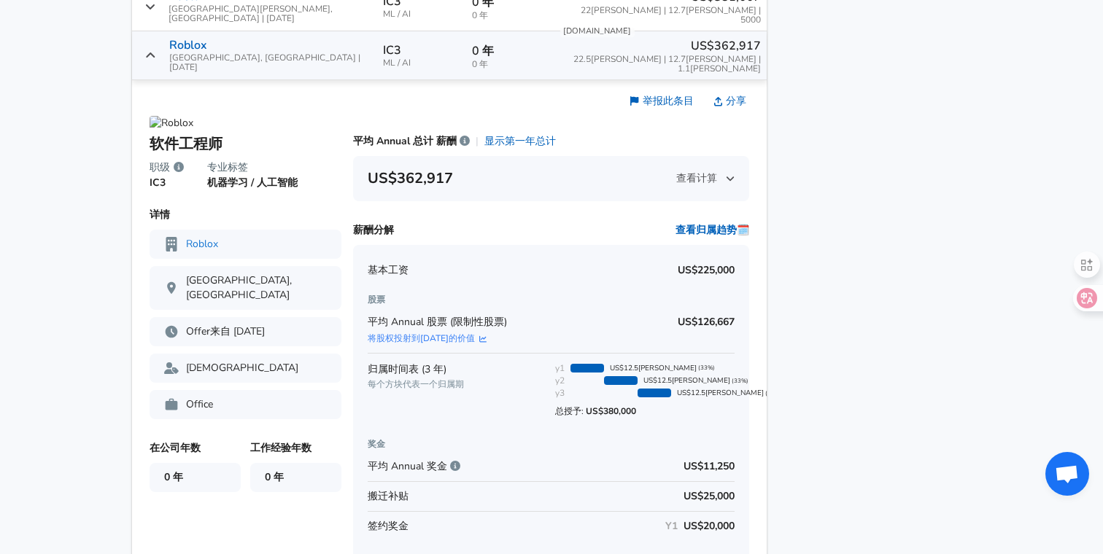
click at [726, 174] on icon "薪资提交" at bounding box center [730, 179] width 9 height 10
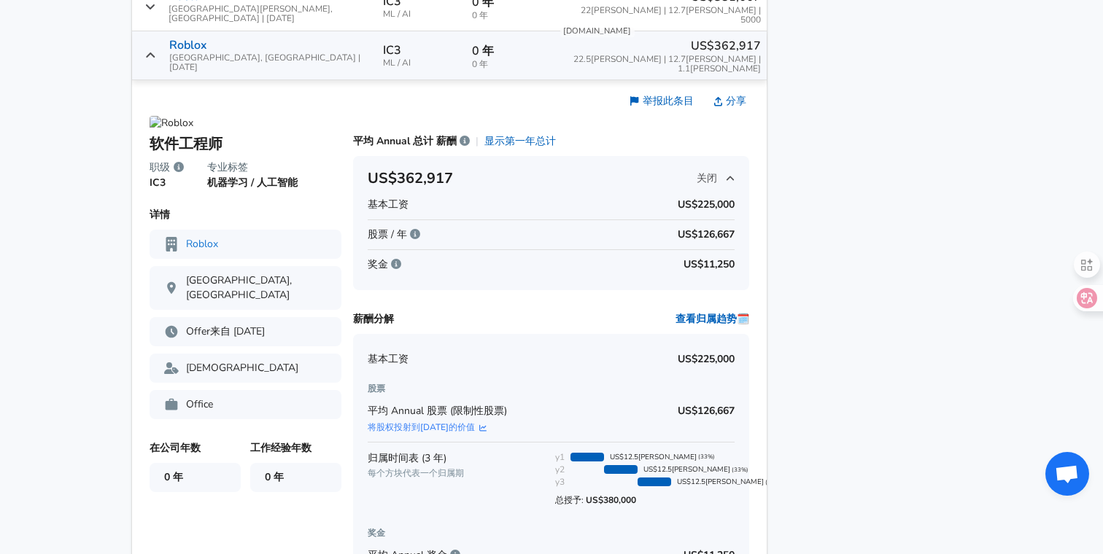
click at [727, 177] on icon "薪资提交" at bounding box center [731, 179] width 8 height 4
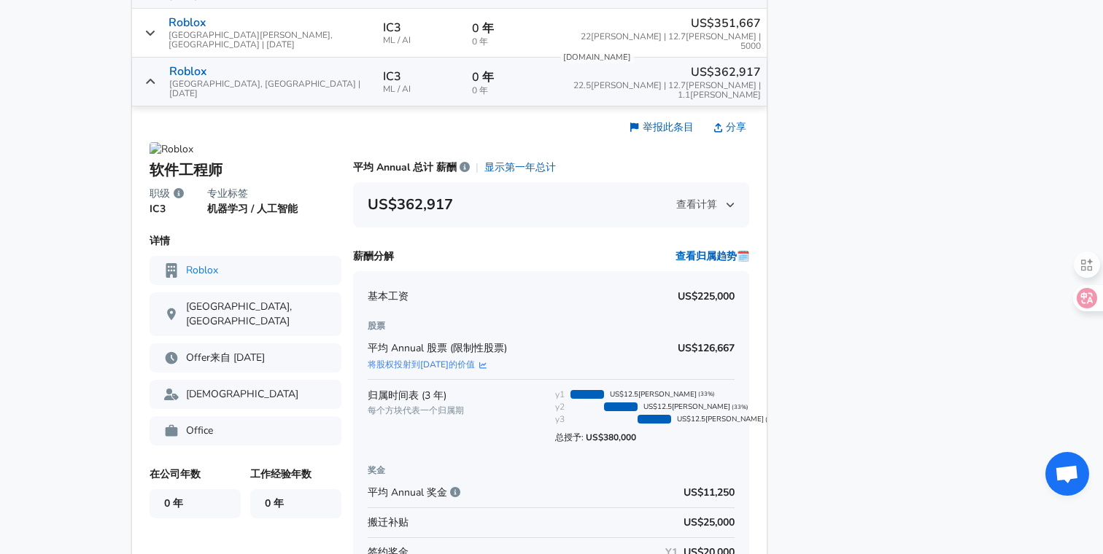
scroll to position [1419, 0]
drag, startPoint x: 680, startPoint y: 254, endPoint x: 659, endPoint y: 254, distance: 21.2
click at [678, 343] on p "US$126,667" at bounding box center [706, 350] width 57 height 15
drag, startPoint x: 446, startPoint y: 260, endPoint x: 431, endPoint y: 258, distance: 15.4
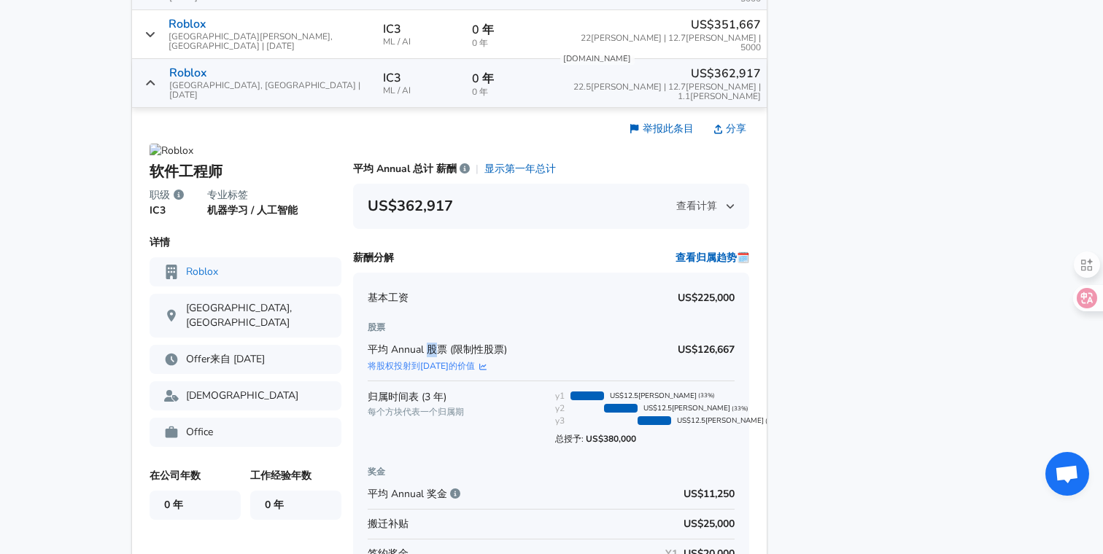
click at [431, 343] on span "平均 Annual 股票 (限制性股票)" at bounding box center [437, 350] width 139 height 14
